Goal: Navigation & Orientation: Find specific page/section

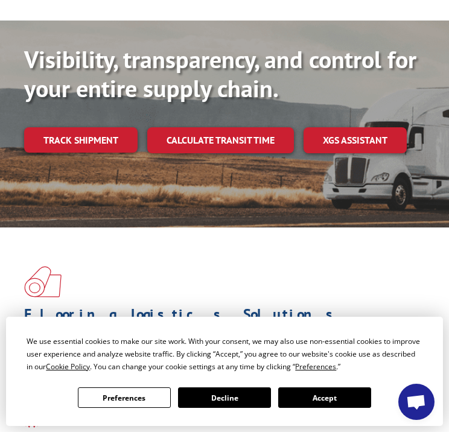
scroll to position [242, 0]
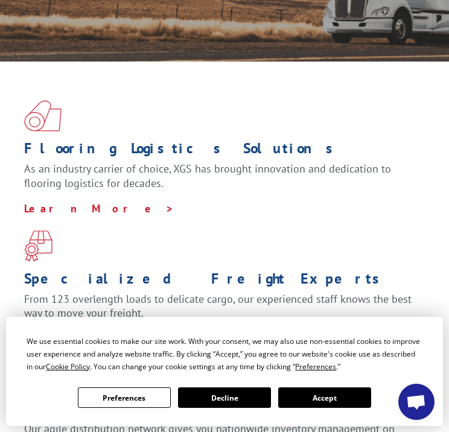
click at [320, 397] on button "Accept" at bounding box center [324, 398] width 93 height 21
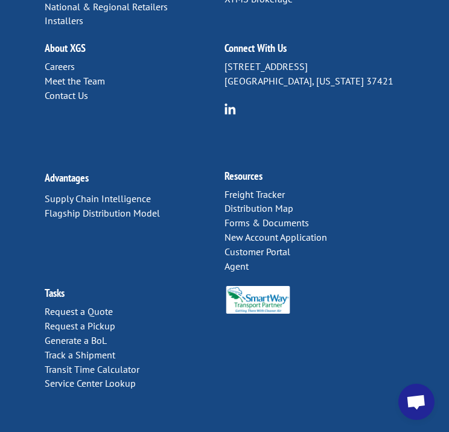
scroll to position [3322, 0]
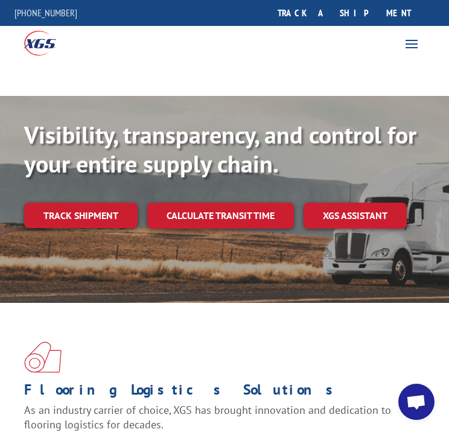
click at [418, 44] on span at bounding box center [411, 43] width 19 height 19
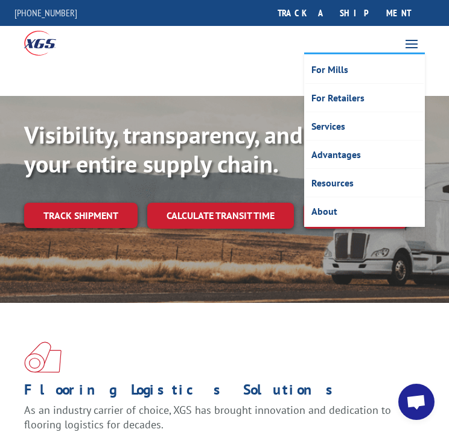
click at [259, 65] on div at bounding box center [224, 77] width 449 height 37
